Goal: Information Seeking & Learning: Learn about a topic

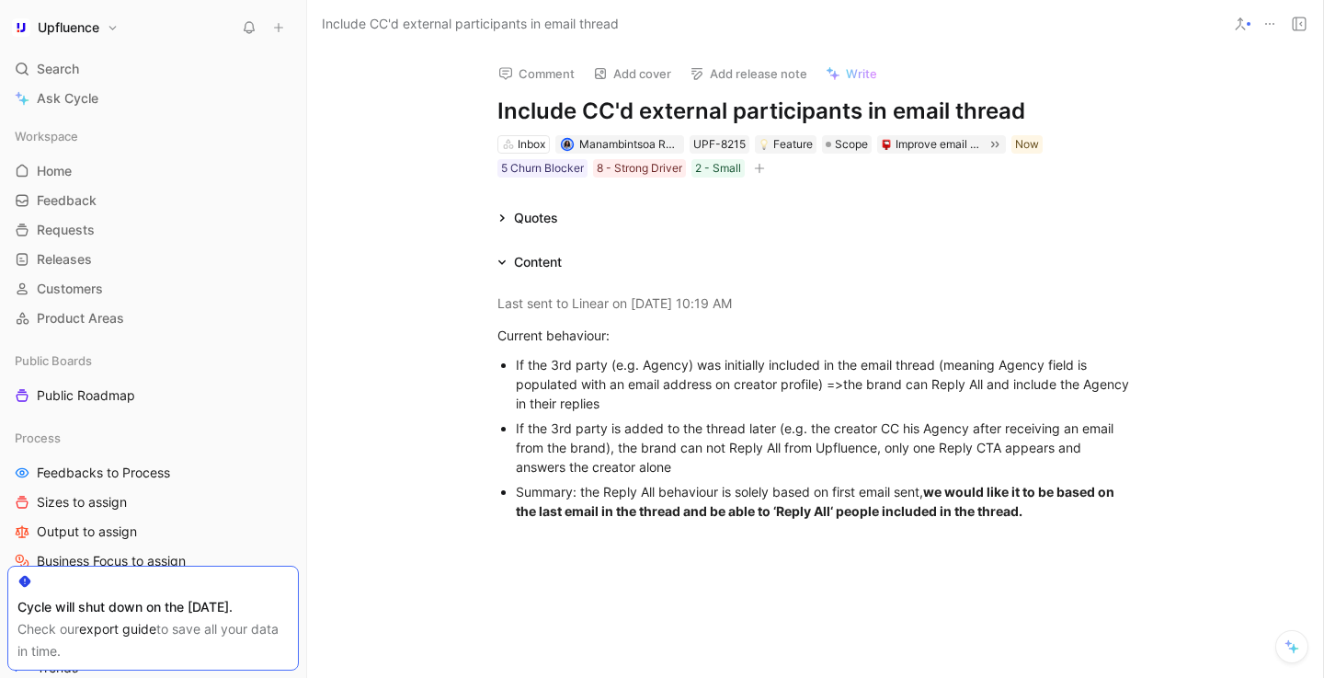
click at [504, 265] on icon at bounding box center [501, 261] width 9 height 9
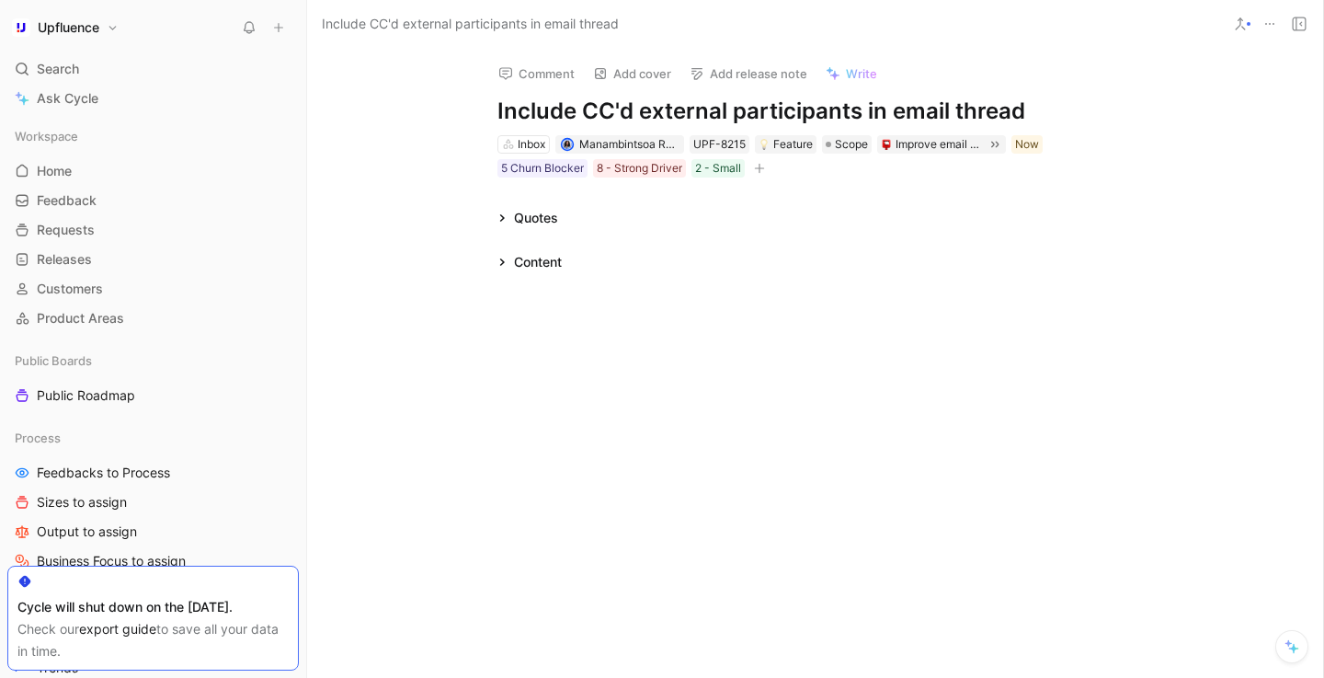
click at [506, 220] on icon at bounding box center [501, 217] width 9 height 9
